Goal: Information Seeking & Learning: Compare options

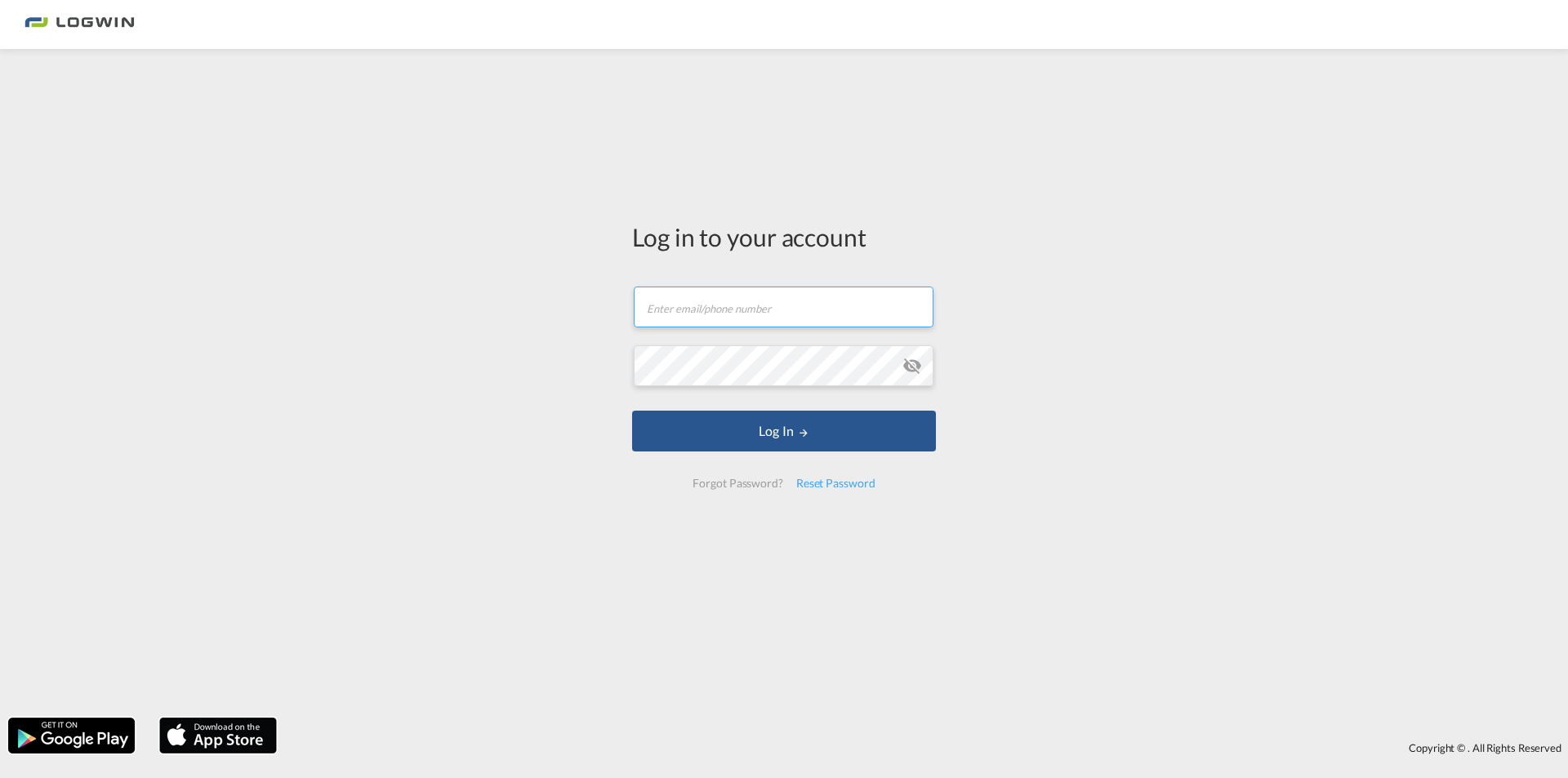
click at [729, 324] on input "text" at bounding box center [784, 307] width 299 height 41
type input "[PERSON_NAME][EMAIL_ADDRESS][DOMAIN_NAME]"
click at [632, 411] on button "Log In" at bounding box center [784, 431] width 304 height 41
